Goal: Information Seeking & Learning: Learn about a topic

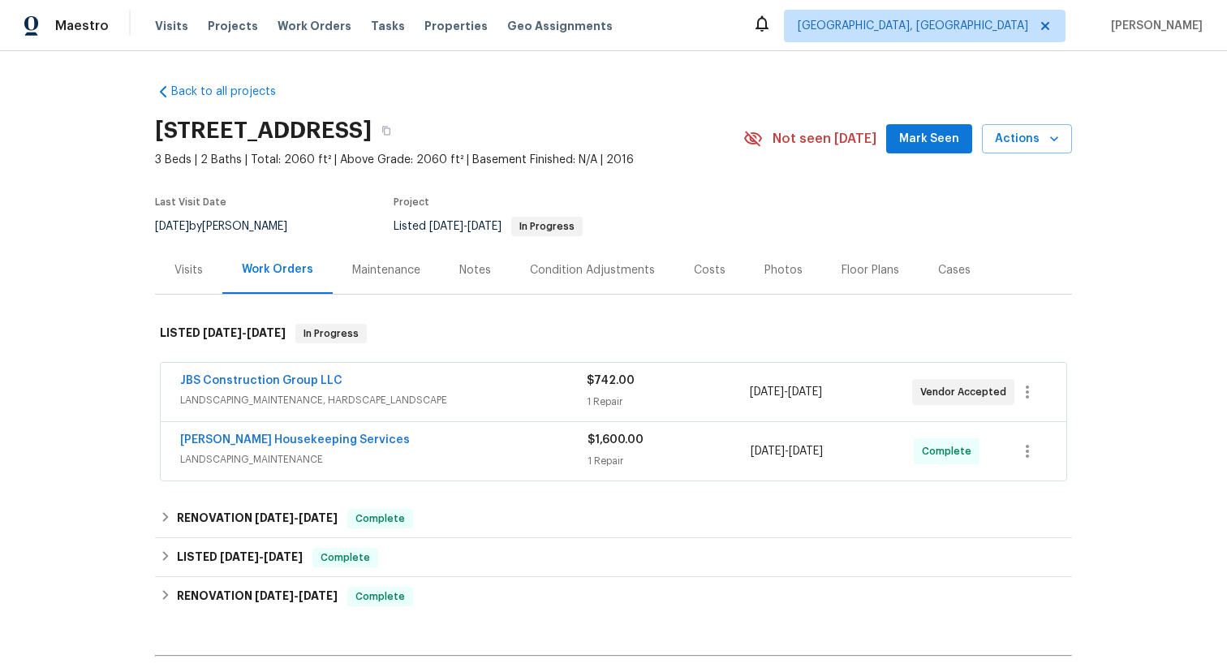
click at [417, 389] on div "JBS Construction Group LLC" at bounding box center [383, 381] width 406 height 19
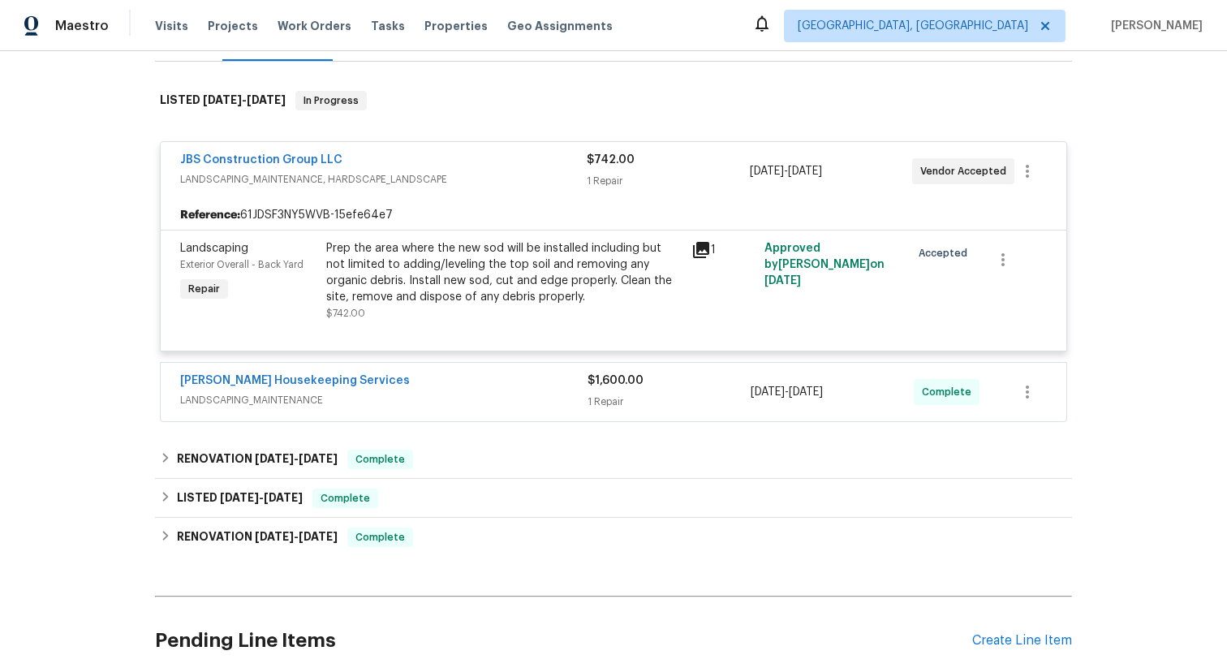
scroll to position [438, 0]
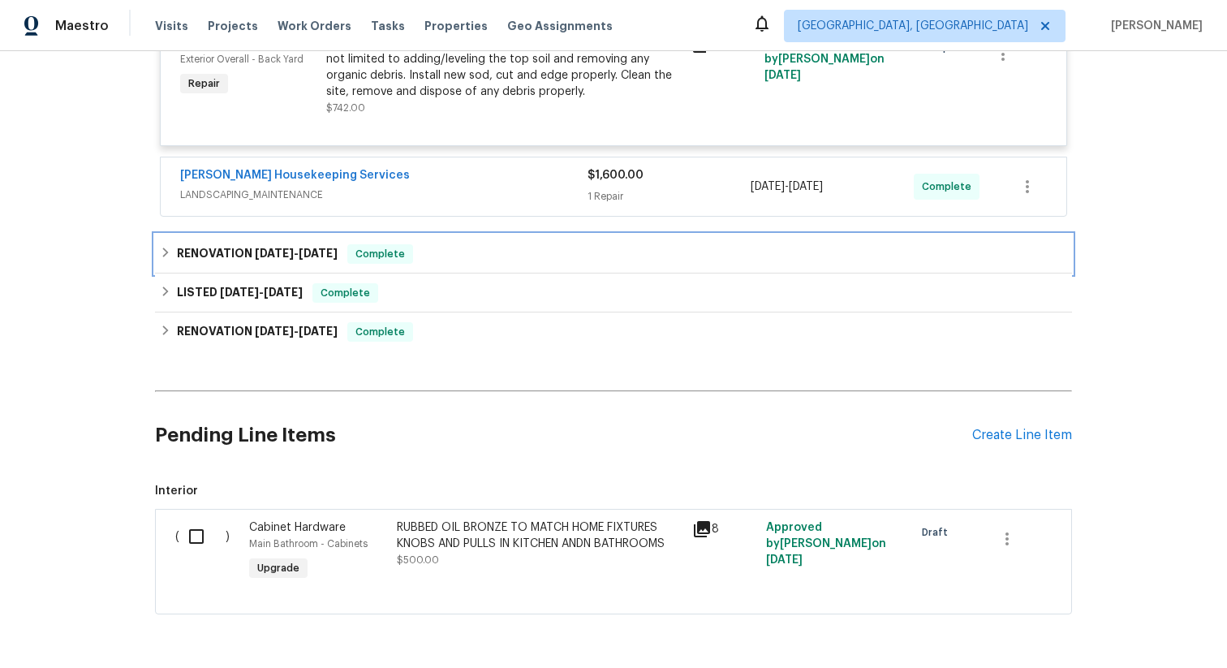
click at [399, 252] on span "Complete" at bounding box center [380, 254] width 62 height 16
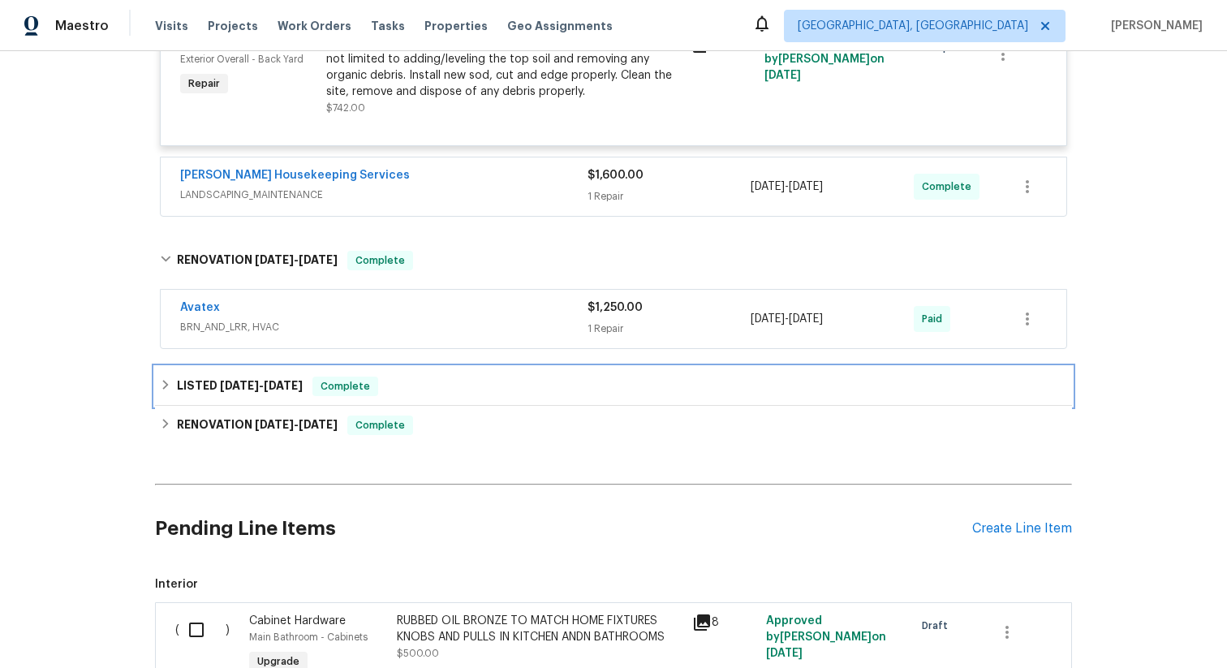
click at [437, 384] on div "LISTED [DATE] - [DATE] Complete" at bounding box center [613, 385] width 907 height 19
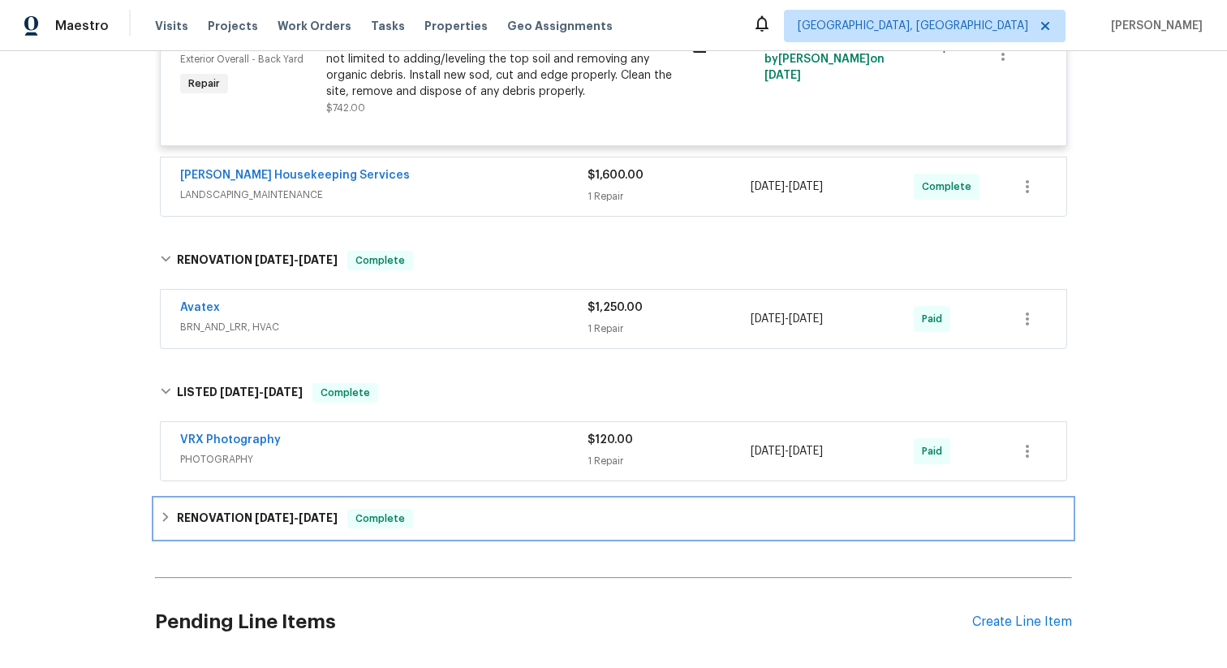
click at [423, 512] on div "RENOVATION [DATE] - [DATE] Complete" at bounding box center [613, 518] width 907 height 19
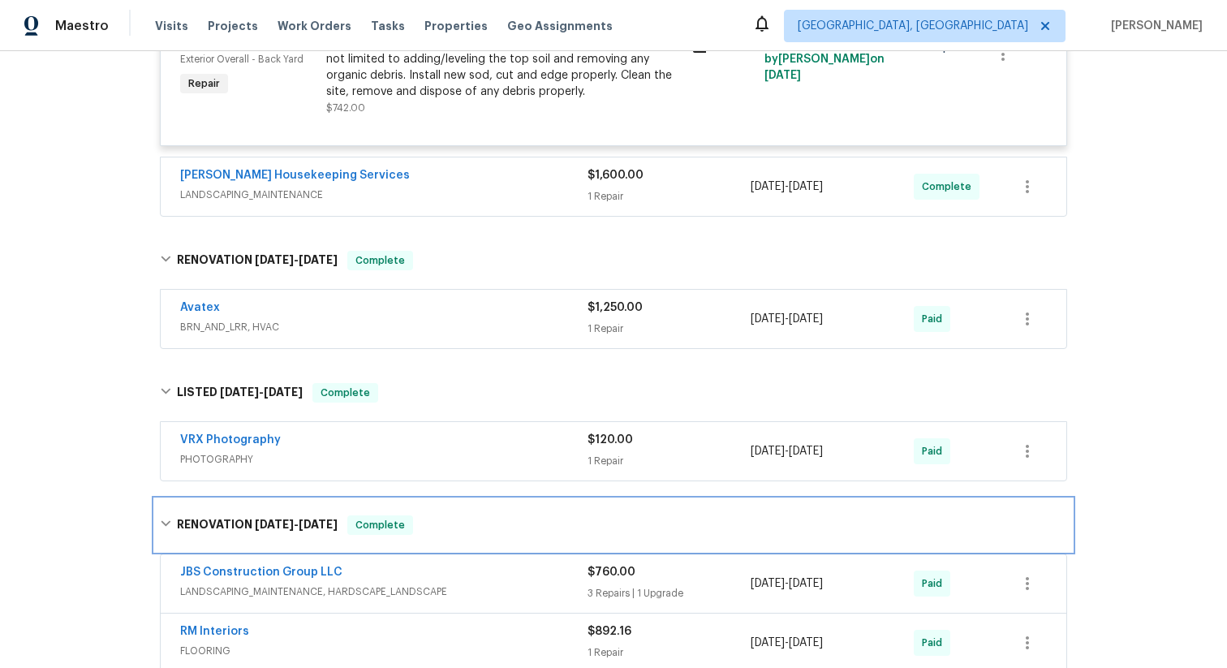
scroll to position [584, 0]
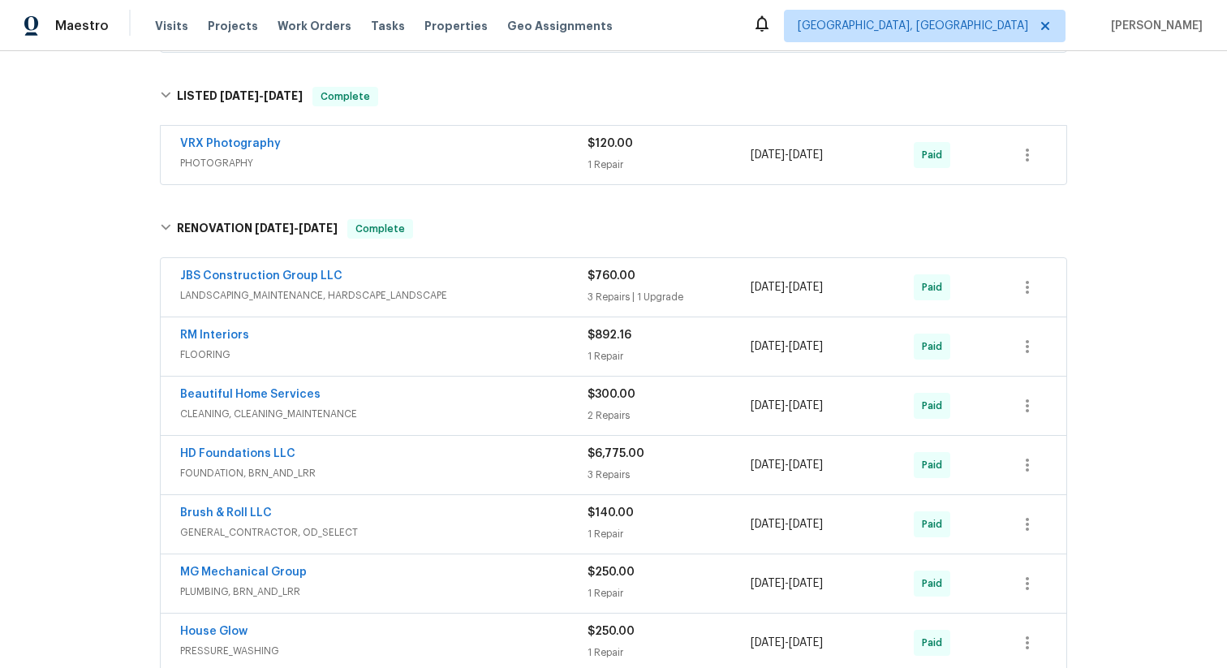
click at [394, 464] on div "HD Foundations LLC" at bounding box center [383, 454] width 407 height 19
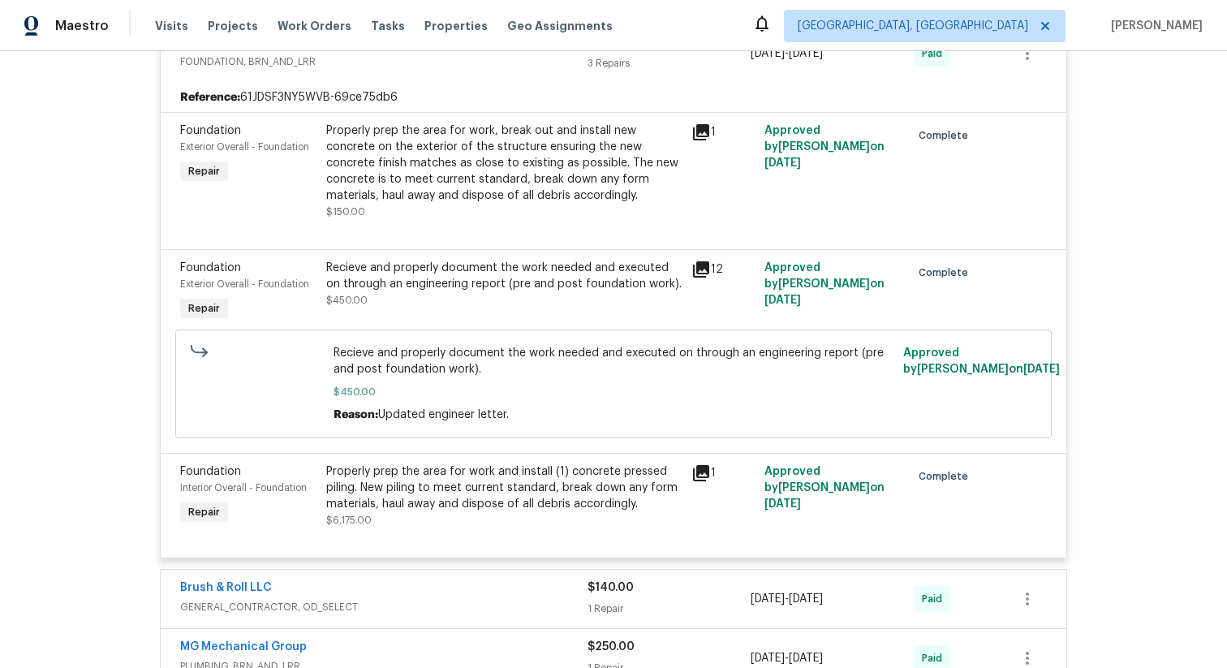
scroll to position [1159, 0]
click at [693, 273] on icon at bounding box center [701, 268] width 16 height 16
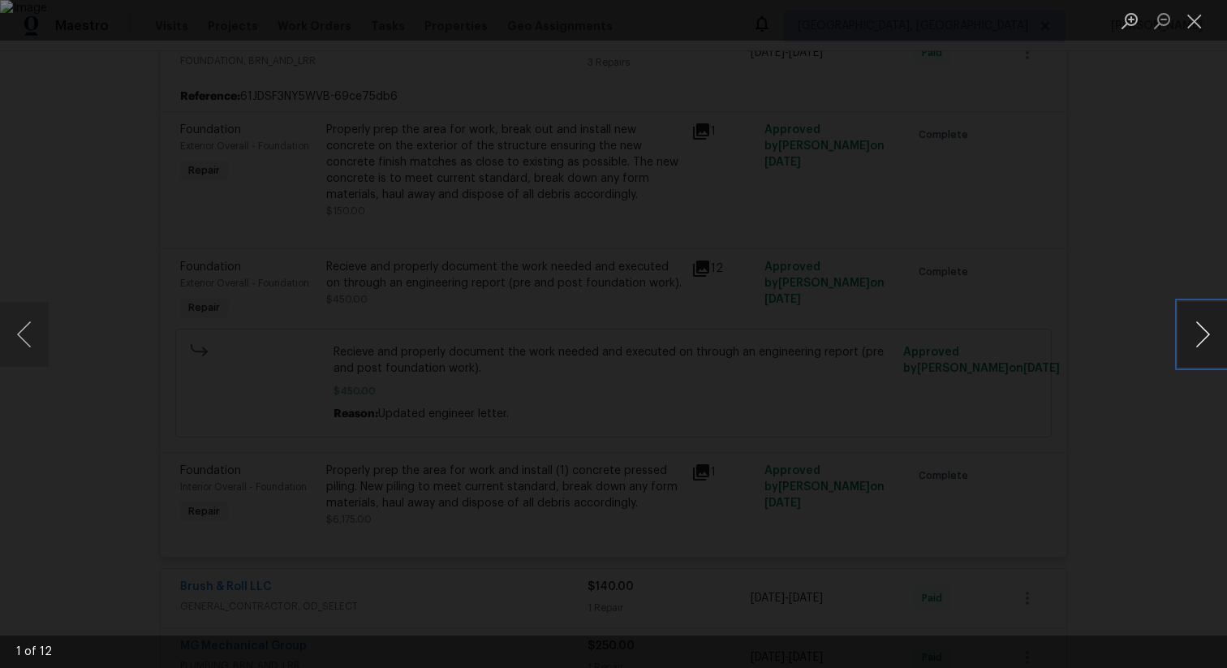
click at [1184, 329] on button "Next image" at bounding box center [1202, 334] width 49 height 65
click at [1188, 332] on button "Next image" at bounding box center [1202, 334] width 49 height 65
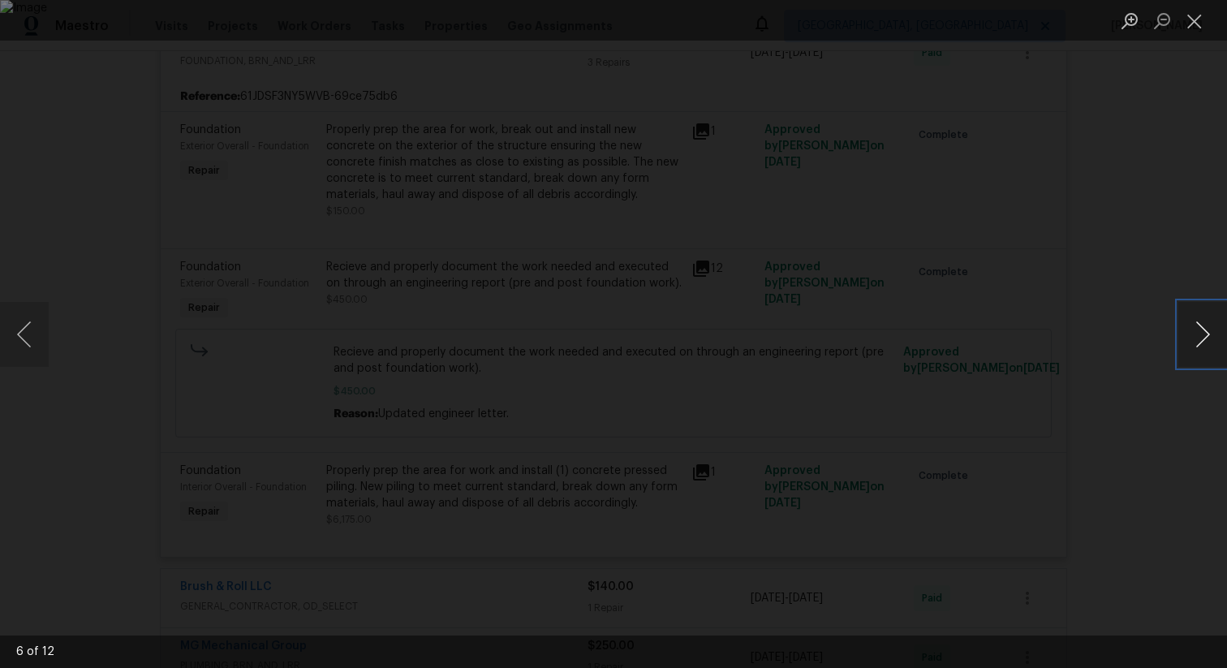
click at [1188, 332] on button "Next image" at bounding box center [1202, 334] width 49 height 65
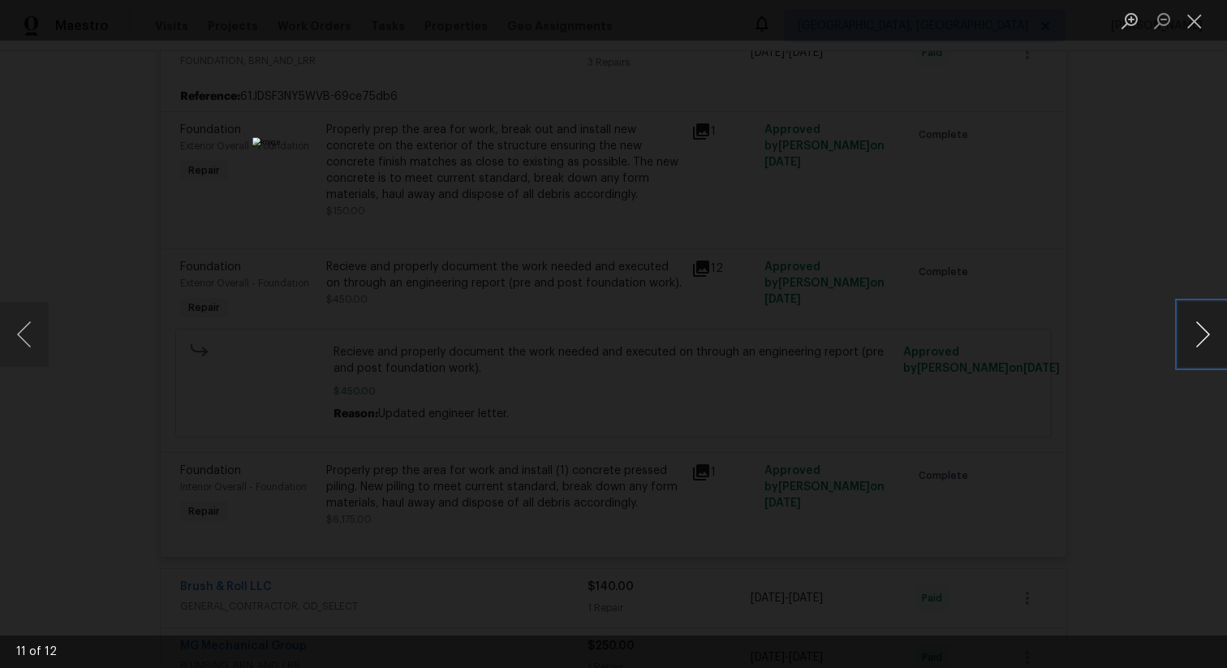
click at [1188, 332] on button "Next image" at bounding box center [1202, 334] width 49 height 65
click at [1185, 332] on button "Next image" at bounding box center [1202, 334] width 49 height 65
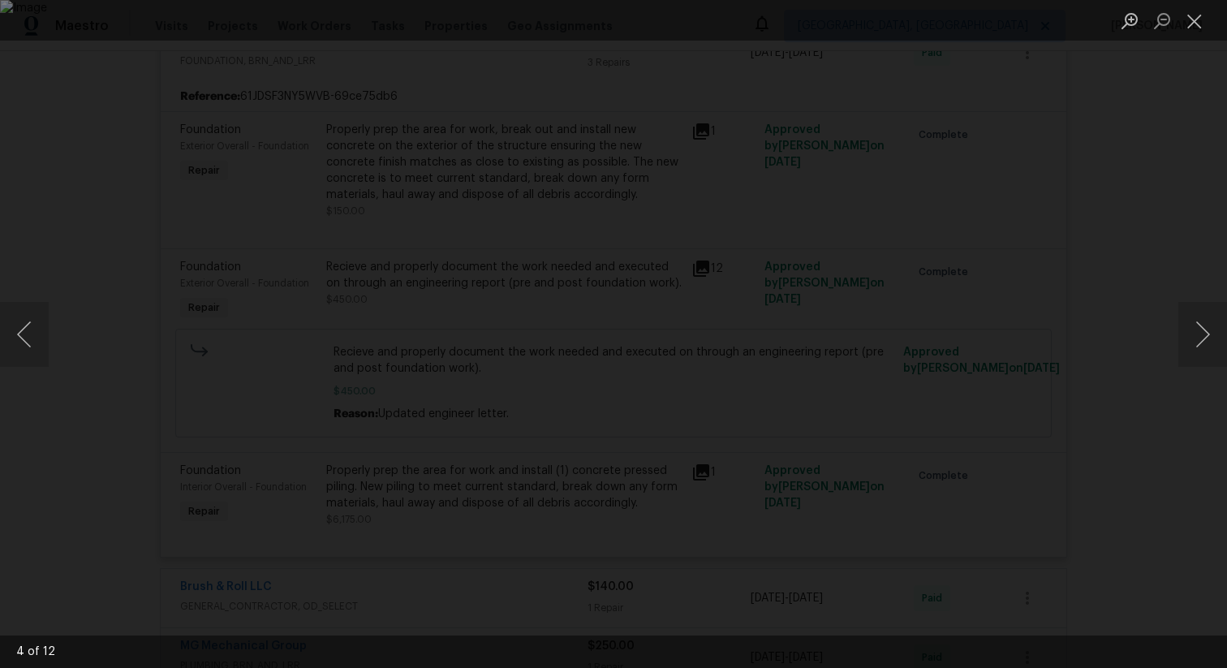
click at [1107, 205] on div "Lightbox" at bounding box center [613, 334] width 1227 height 668
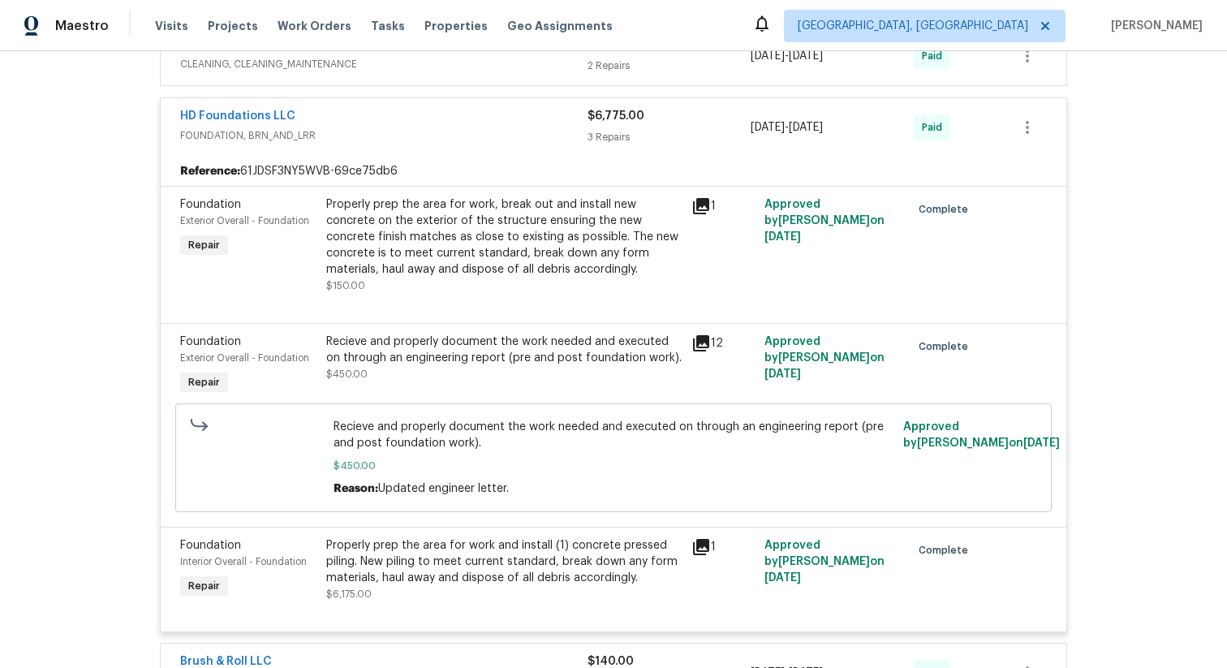
scroll to position [1105, 0]
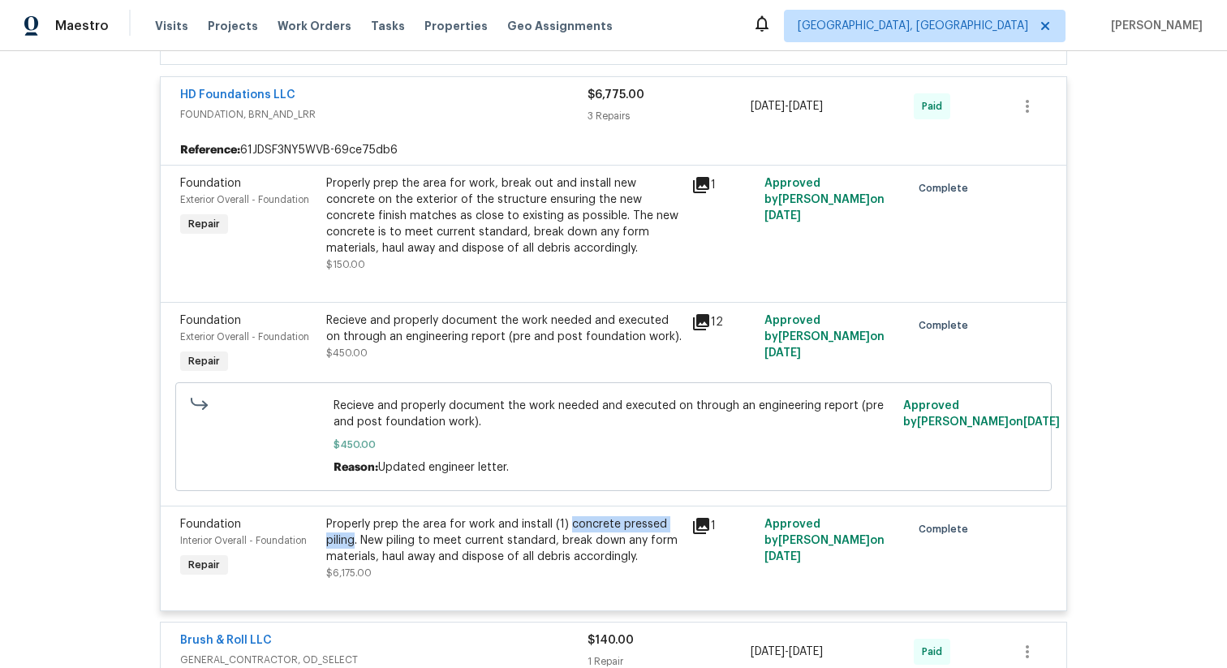
copy div "concrete pressed piling"
drag, startPoint x: 561, startPoint y: 526, endPoint x: 348, endPoint y: 540, distance: 213.1
click at [348, 540] on div "Properly prep the area for work and install (1) concrete pressed piling. New pi…" at bounding box center [503, 540] width 355 height 49
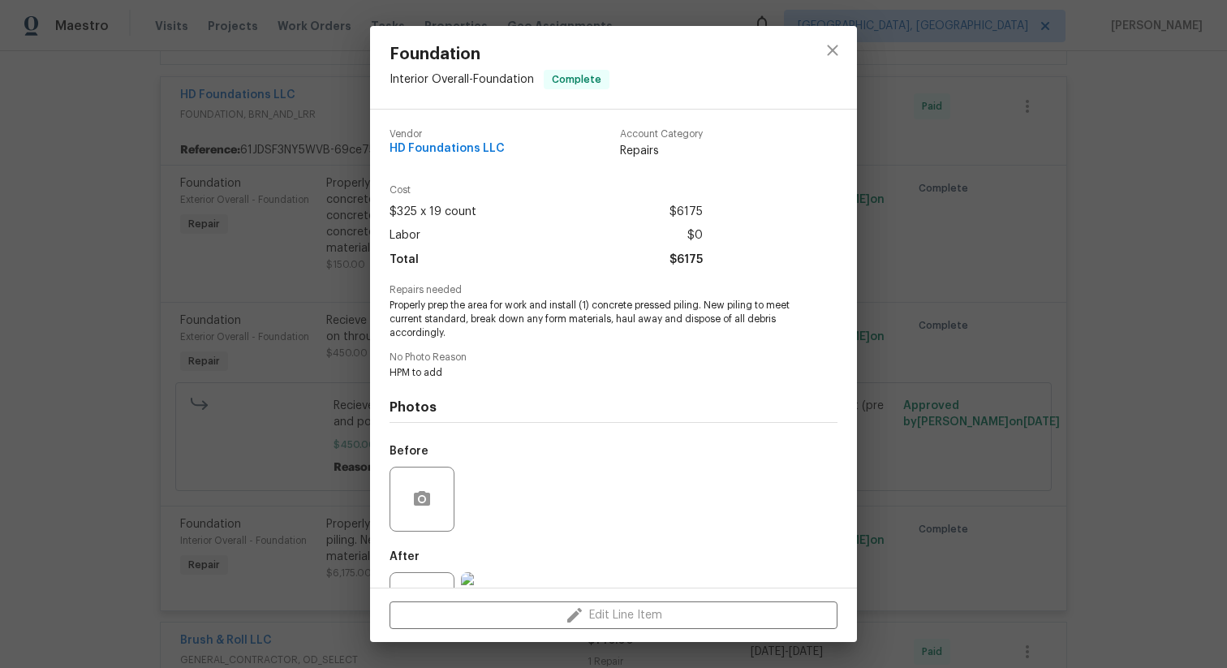
click at [327, 157] on div "Foundation Interior Overall - Foundation Complete Vendor HD Foundations LLC Acc…" at bounding box center [613, 334] width 1227 height 668
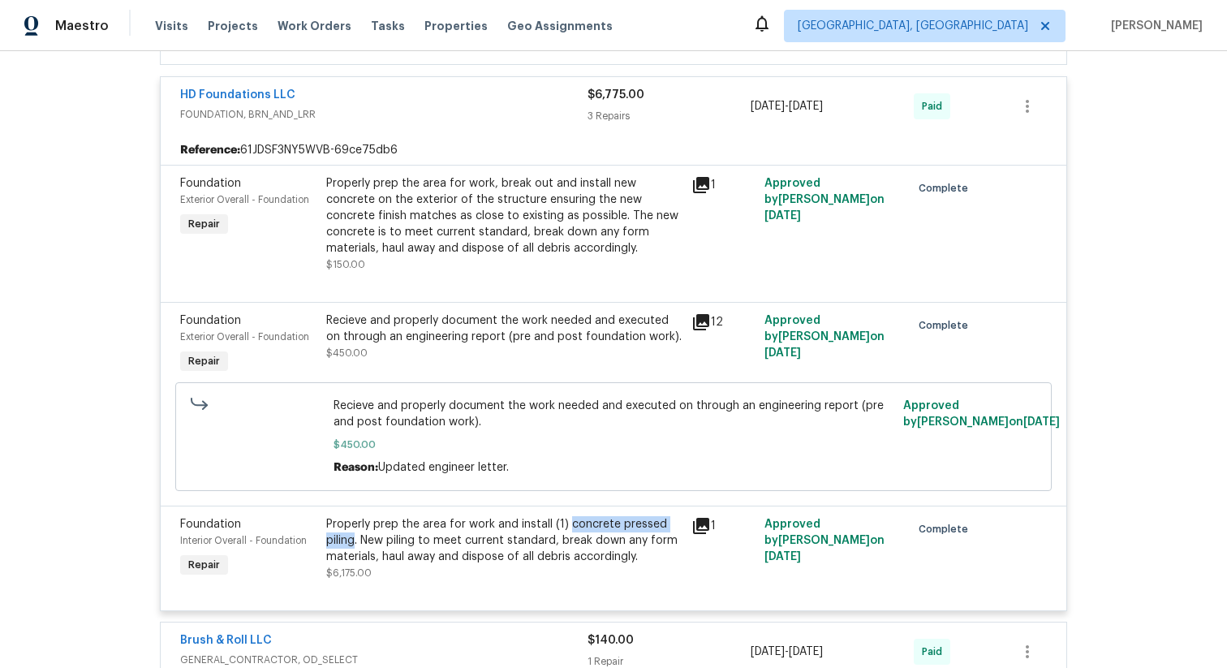
drag, startPoint x: 561, startPoint y: 527, endPoint x: 350, endPoint y: 540, distance: 212.1
click at [350, 540] on div "Properly prep the area for work and install (1) concrete pressed piling. New pi…" at bounding box center [503, 540] width 355 height 49
copy div "concrete pressed piling"
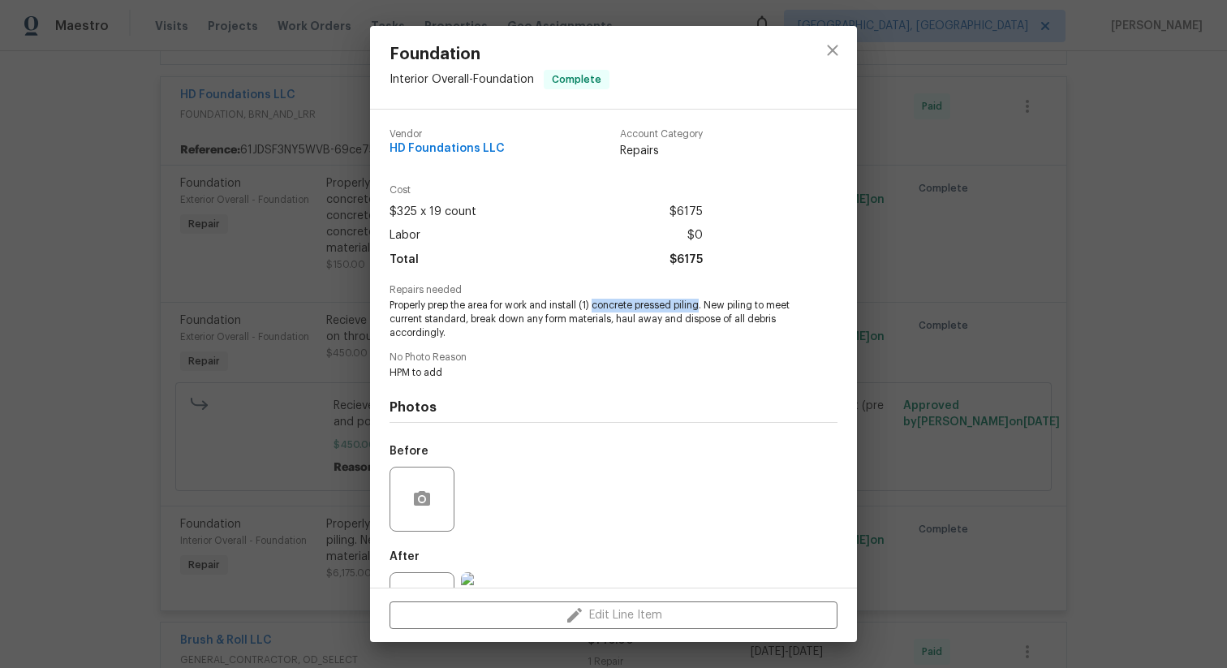
copy span "concrete pressed piling"
drag, startPoint x: 596, startPoint y: 304, endPoint x: 703, endPoint y: 307, distance: 107.9
click at [703, 307] on span "Properly prep the area for work and install (1) concrete pressed piling. New pi…" at bounding box center [590, 319] width 403 height 41
